Goal: Transaction & Acquisition: Purchase product/service

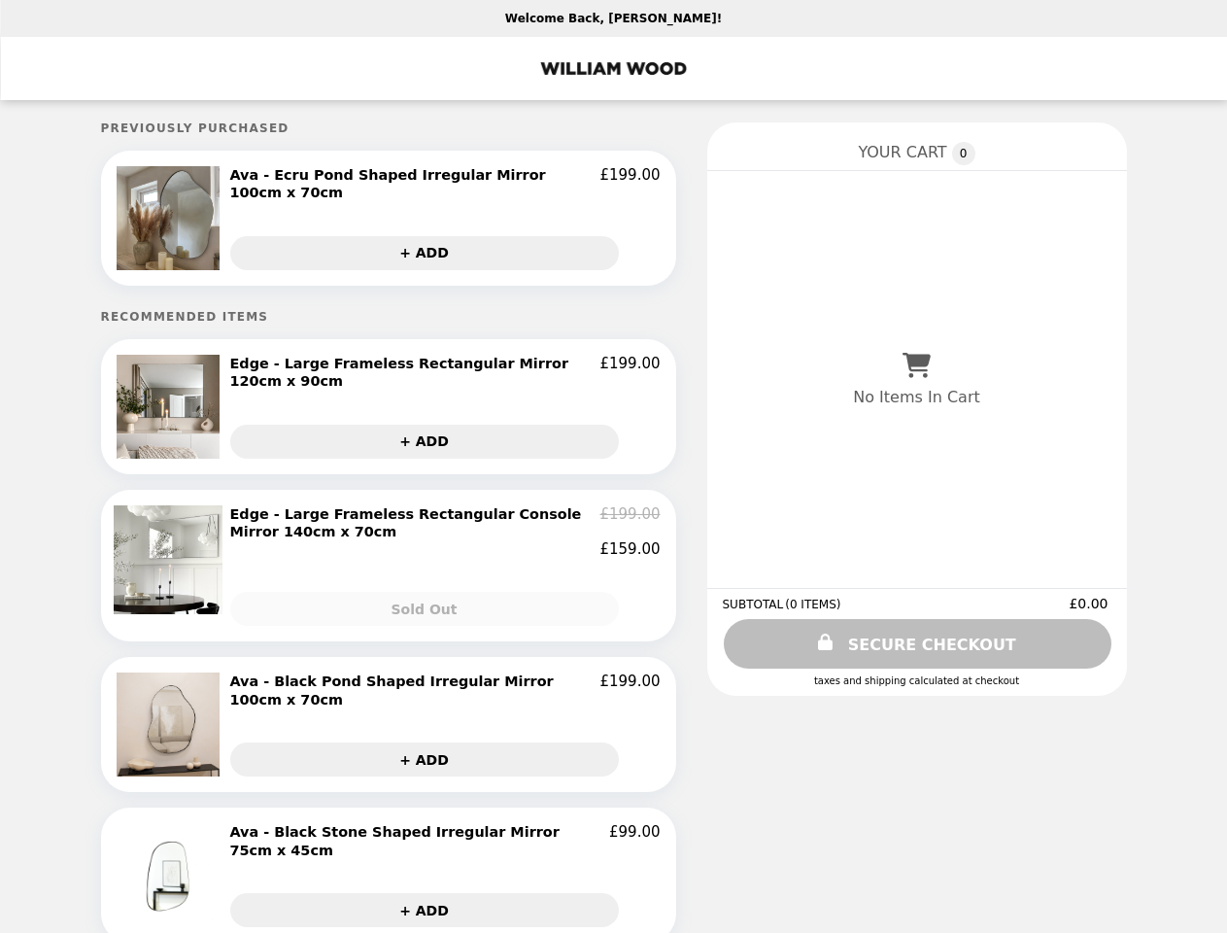
click at [171, 217] on img at bounding box center [171, 218] width 109 height 104
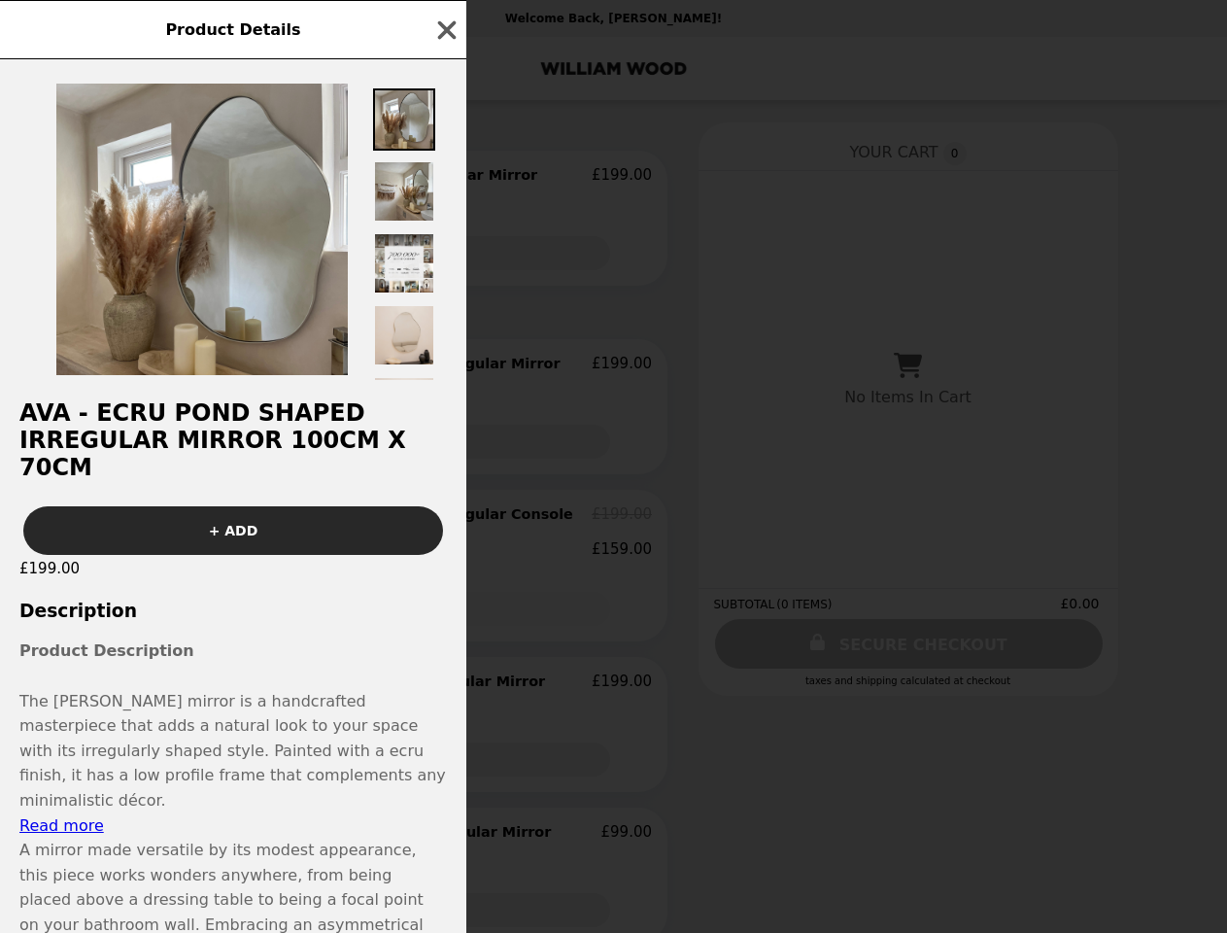
click at [445, 178] on div "Product Details Ava - Ecru Pond Shaped Irregular Mirror 100cm x 70cm + ADD £199…" at bounding box center [613, 466] width 1227 height 933
click at [425, 248] on img at bounding box center [404, 263] width 62 height 62
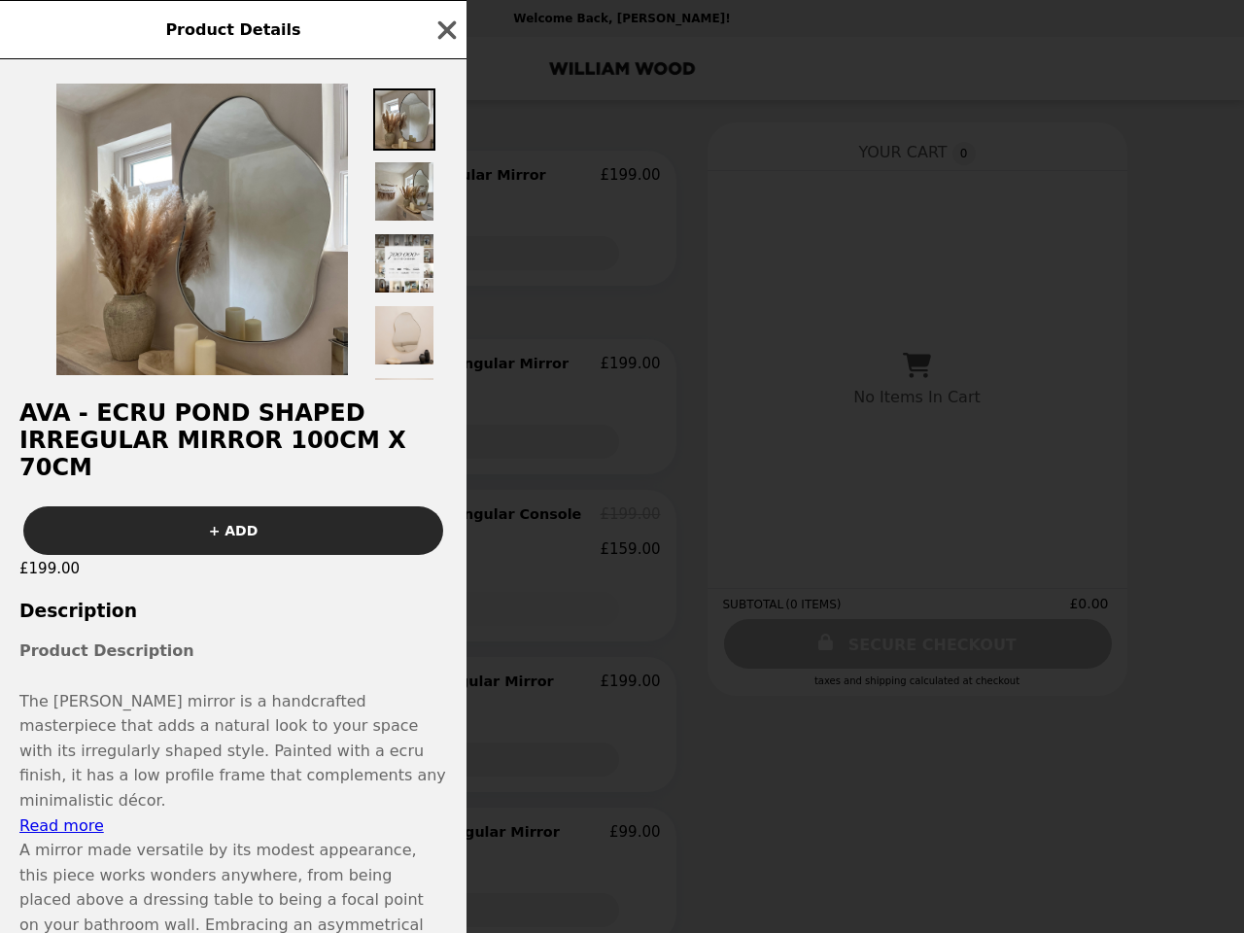
click at [171, 400] on h2 "Ava - Ecru Pond Shaped Irregular Mirror 100cm x 70cm" at bounding box center [233, 440] width 466 height 82
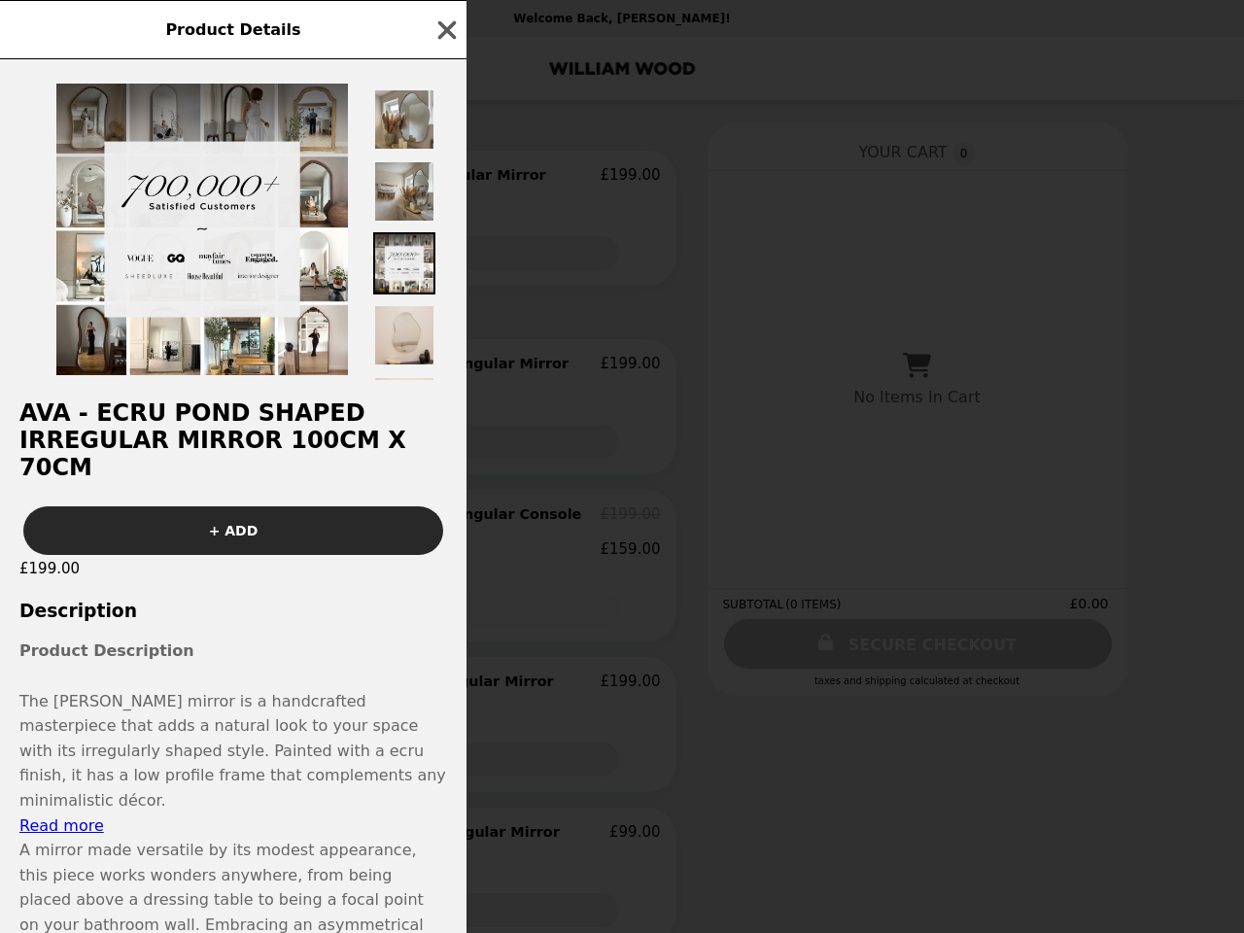
click at [445, 361] on div at bounding box center [233, 219] width 466 height 321
click at [425, 431] on div "Product Details Ava - Ecru Pond Shaped Irregular Mirror 100cm x 70cm + ADD £199…" at bounding box center [622, 466] width 1244 height 933
click at [171, 558] on div "Product Details Ava - Ecru Pond Shaped Irregular Mirror 100cm x 70cm + ADD £199…" at bounding box center [622, 466] width 1244 height 933
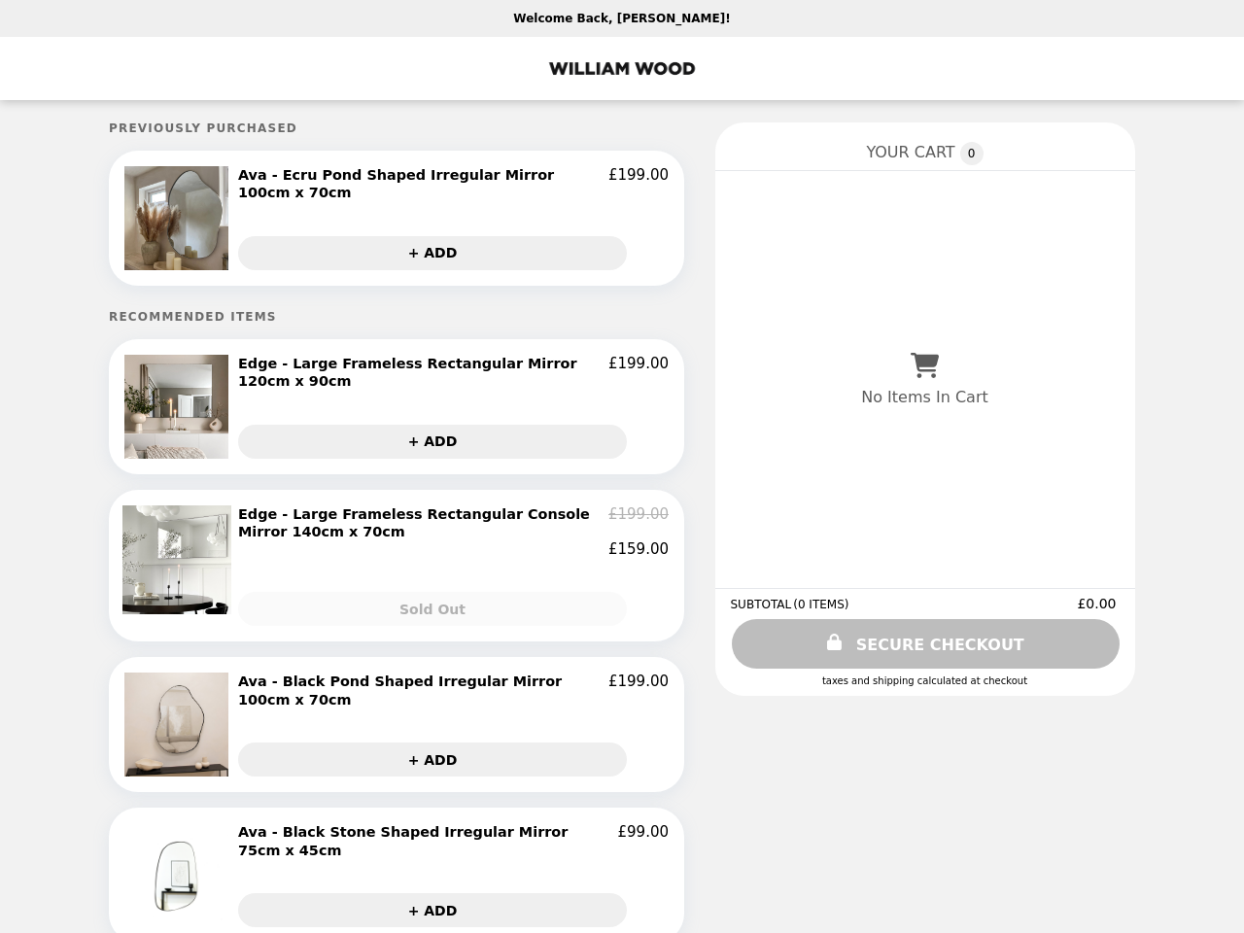
click at [445, 523] on h2 "Edge - Large Frameless Rectangular Console Mirror 140cm x 70cm" at bounding box center [423, 523] width 370 height 36
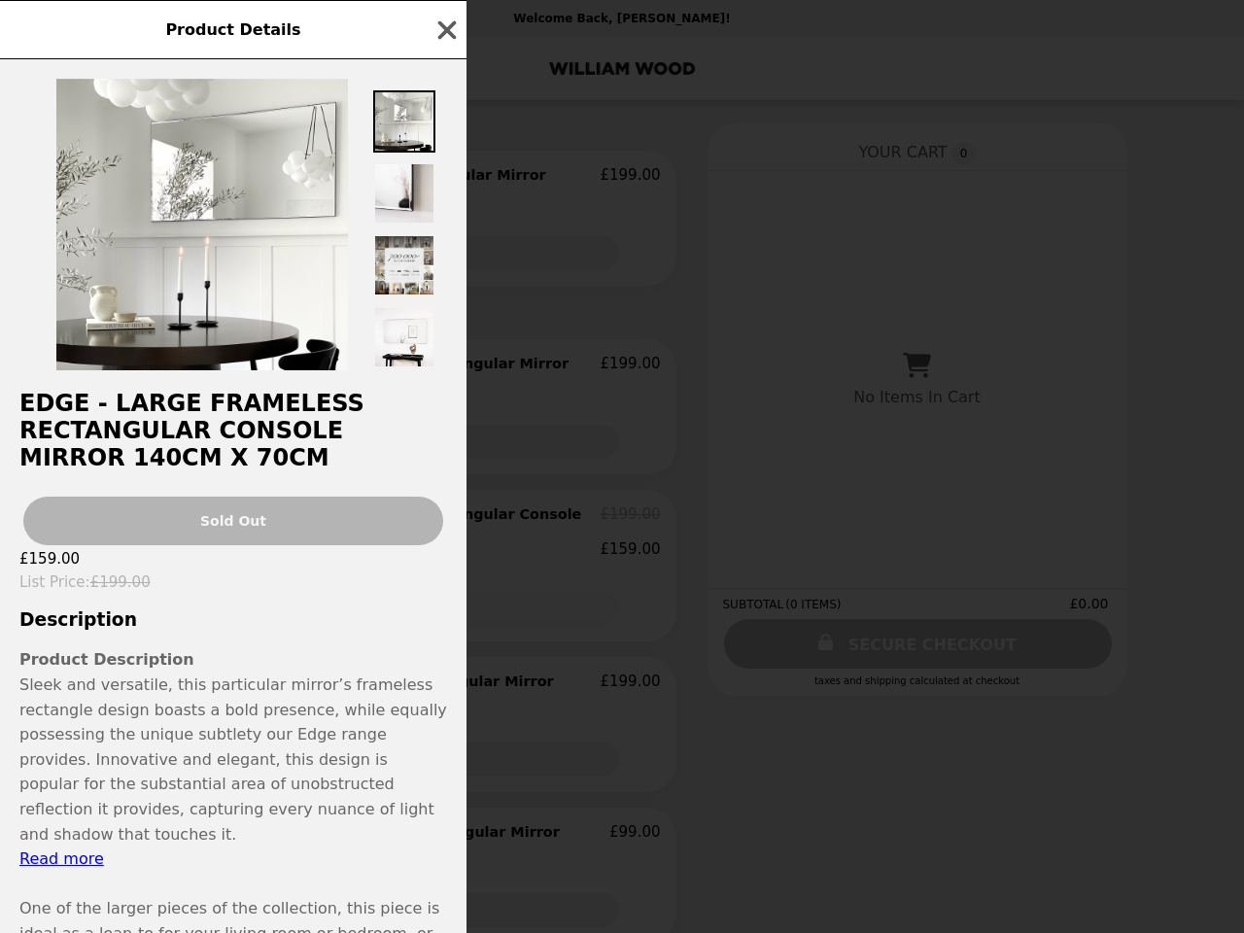
click at [425, 603] on div "Product Details Edge - Large Frameless Rectangular Console Mirror 140cm x 70cm …" at bounding box center [622, 466] width 1244 height 933
click at [171, 716] on p "Sleek and versatile, this particular mirror’s frameless rectangle design boasts…" at bounding box center [233, 759] width 428 height 174
